Goal: Use online tool/utility: Utilize a website feature to perform a specific function

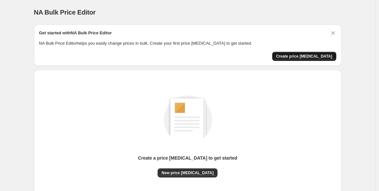
click at [296, 56] on span "Create price [MEDICAL_DATA]" at bounding box center [304, 56] width 56 height 5
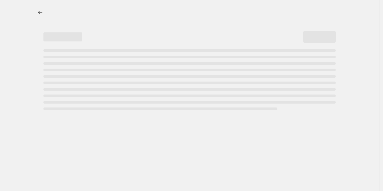
select select "percentage"
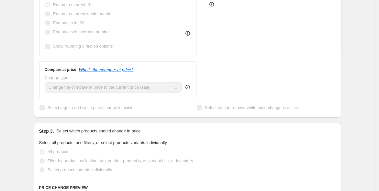
scroll to position [60, 0]
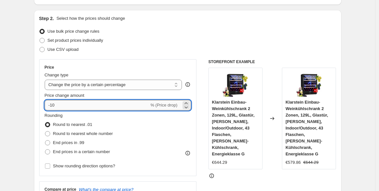
click at [116, 105] on input "-10" at bounding box center [97, 105] width 105 height 10
type input "-1"
type input "-20"
click at [94, 144] on div "End prices in .99" at bounding box center [79, 142] width 68 height 9
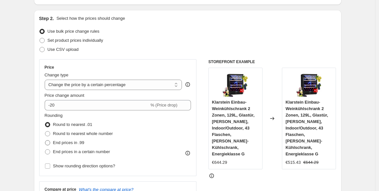
click at [78, 140] on span "End prices in .99" at bounding box center [68, 142] width 31 height 5
click at [45, 140] on input "End prices in .99" at bounding box center [45, 140] width 0 height 0
radio input "true"
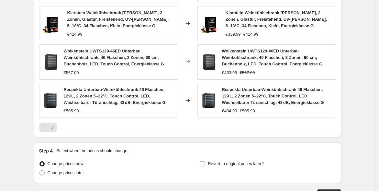
scroll to position [479, 0]
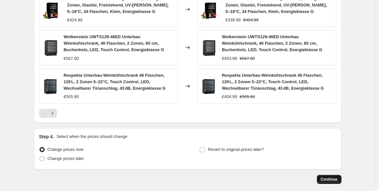
click at [329, 177] on span "Continue" at bounding box center [329, 179] width 17 height 5
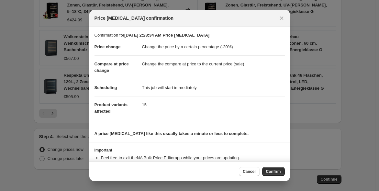
click at [275, 172] on span "Confirm" at bounding box center [273, 171] width 15 height 5
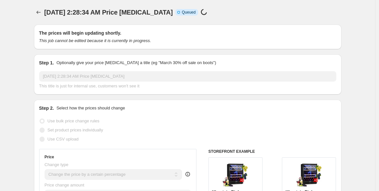
scroll to position [479, 0]
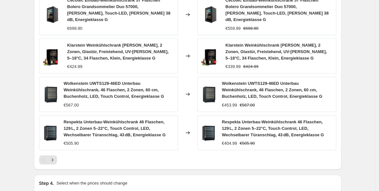
select select "percentage"
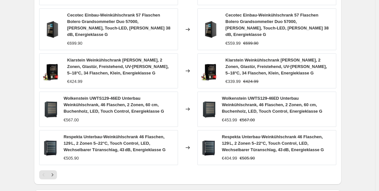
scroll to position [0, 0]
